Goal: Task Accomplishment & Management: Manage account settings

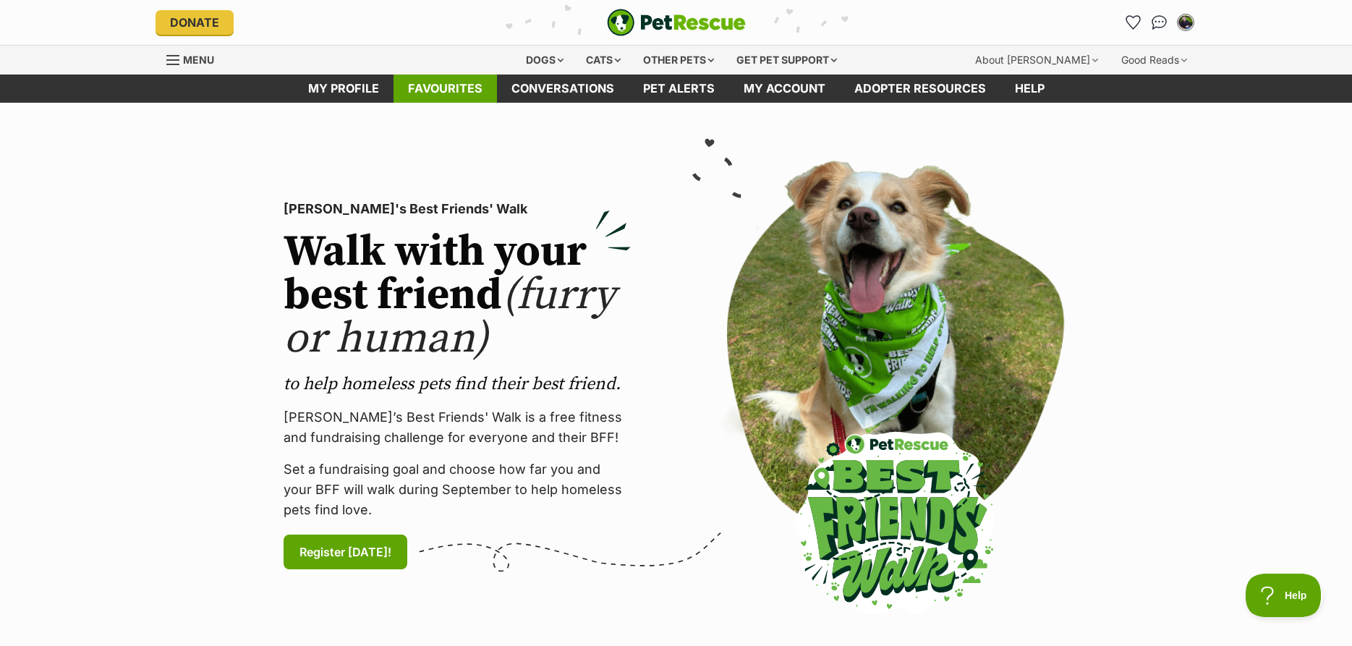
click at [461, 89] on link "Favourites" at bounding box center [445, 89] width 103 height 28
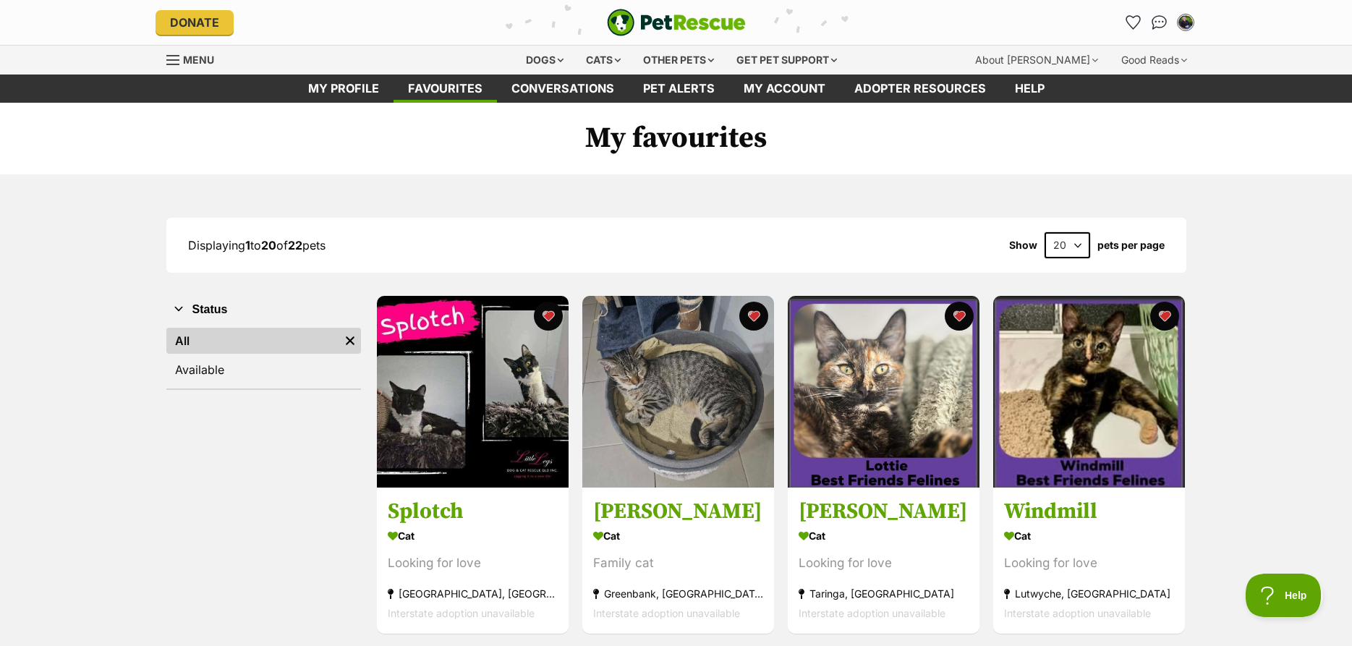
click at [1045, 232] on select "20 40 60" at bounding box center [1068, 245] width 46 height 26
select select "40"
click option "40" at bounding box center [0, 0] width 0 height 0
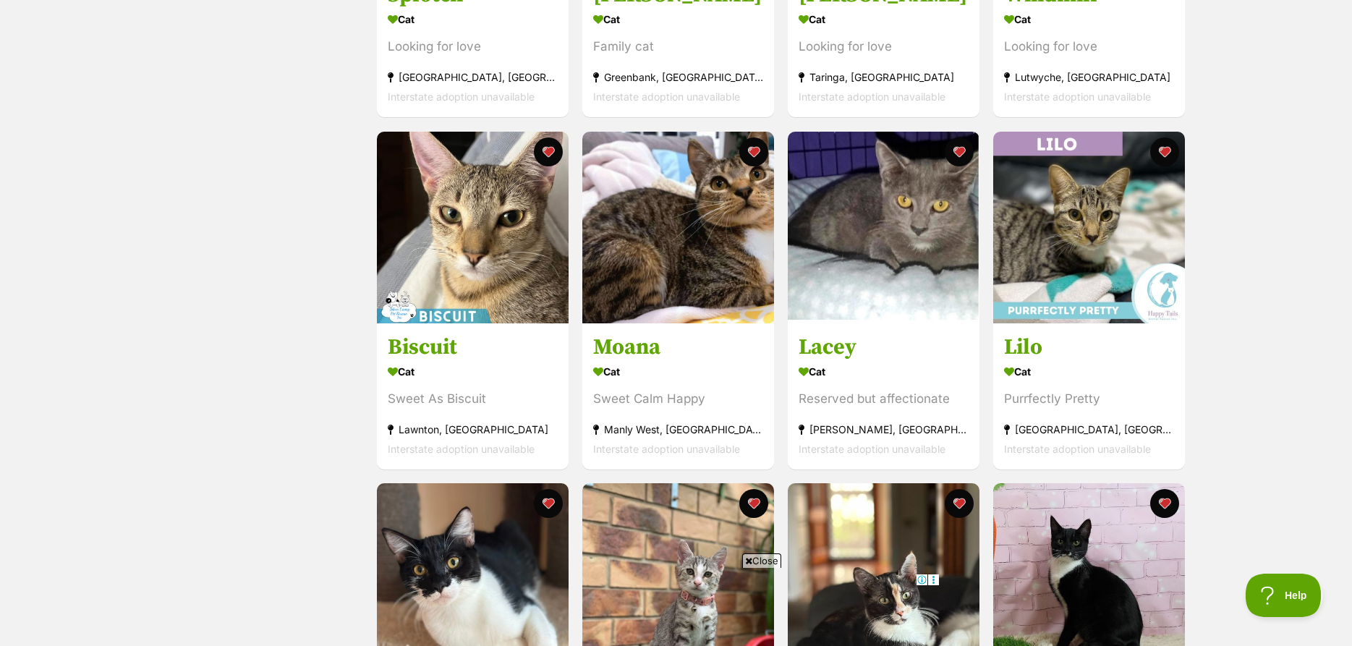
scroll to position [74, 0]
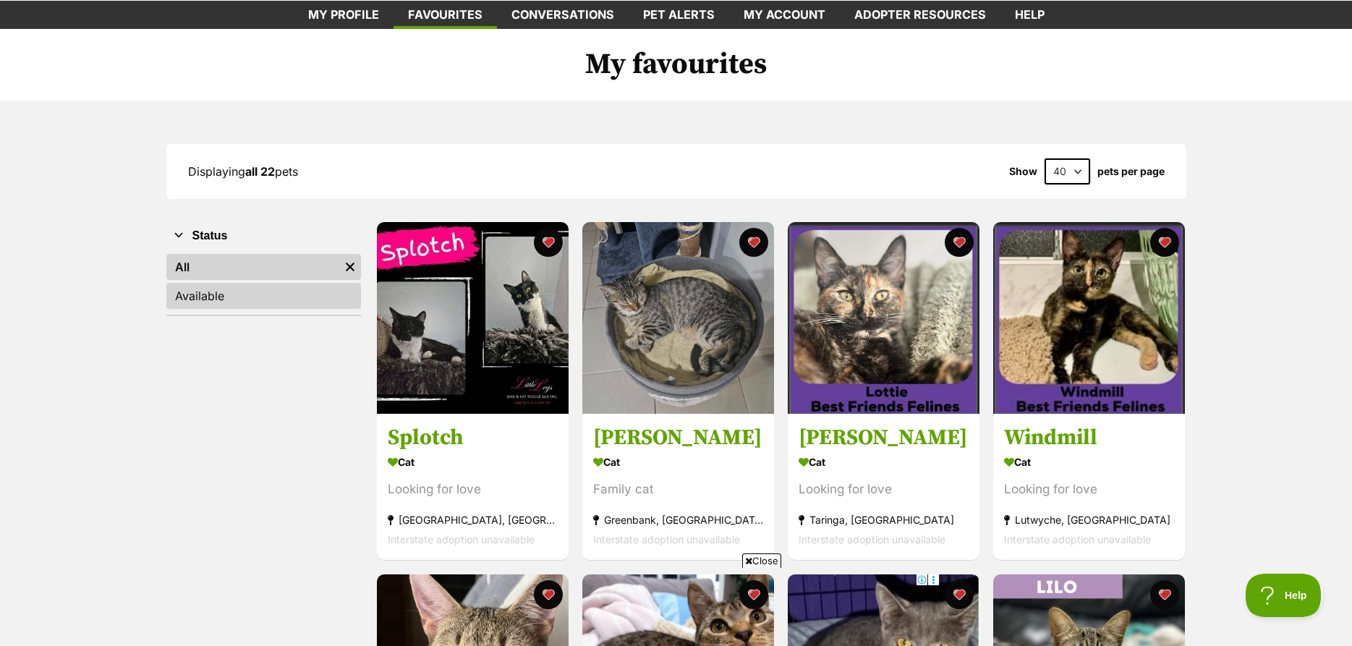
click at [230, 294] on link "Available" at bounding box center [263, 296] width 195 height 26
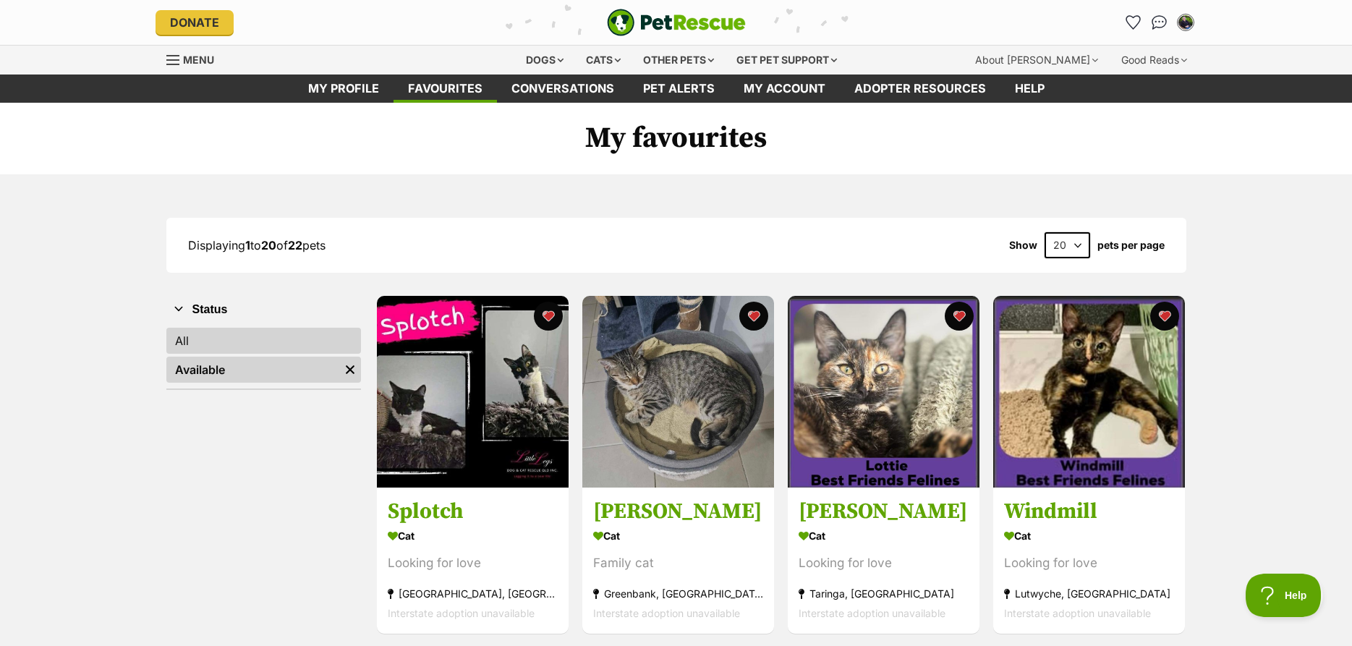
click at [210, 333] on link "All" at bounding box center [263, 341] width 195 height 26
click at [1045, 232] on select "20 40 60" at bounding box center [1068, 245] width 46 height 26
select select "40"
click option "40" at bounding box center [0, 0] width 0 height 0
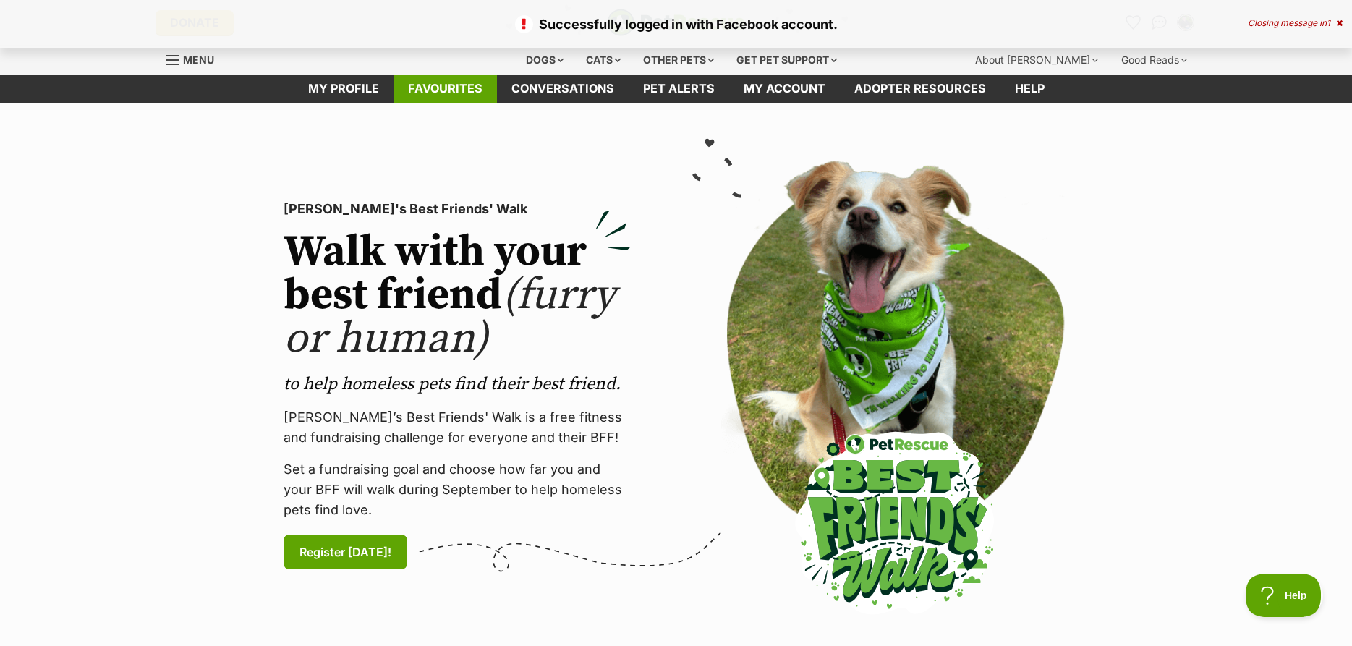
click at [453, 92] on link "Favourites" at bounding box center [445, 89] width 103 height 28
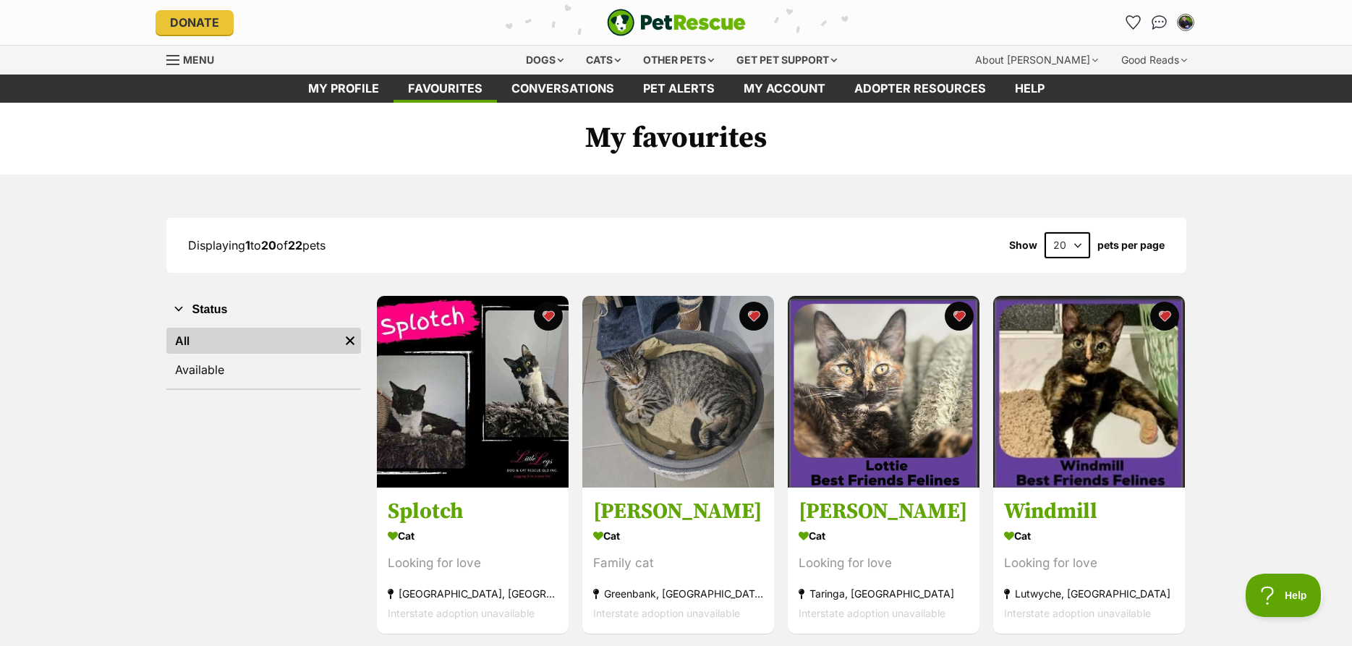
click at [1045, 232] on select "20 40 60" at bounding box center [1068, 245] width 46 height 26
select select "40"
click option "40" at bounding box center [0, 0] width 0 height 0
